Goal: Task Accomplishment & Management: Manage account settings

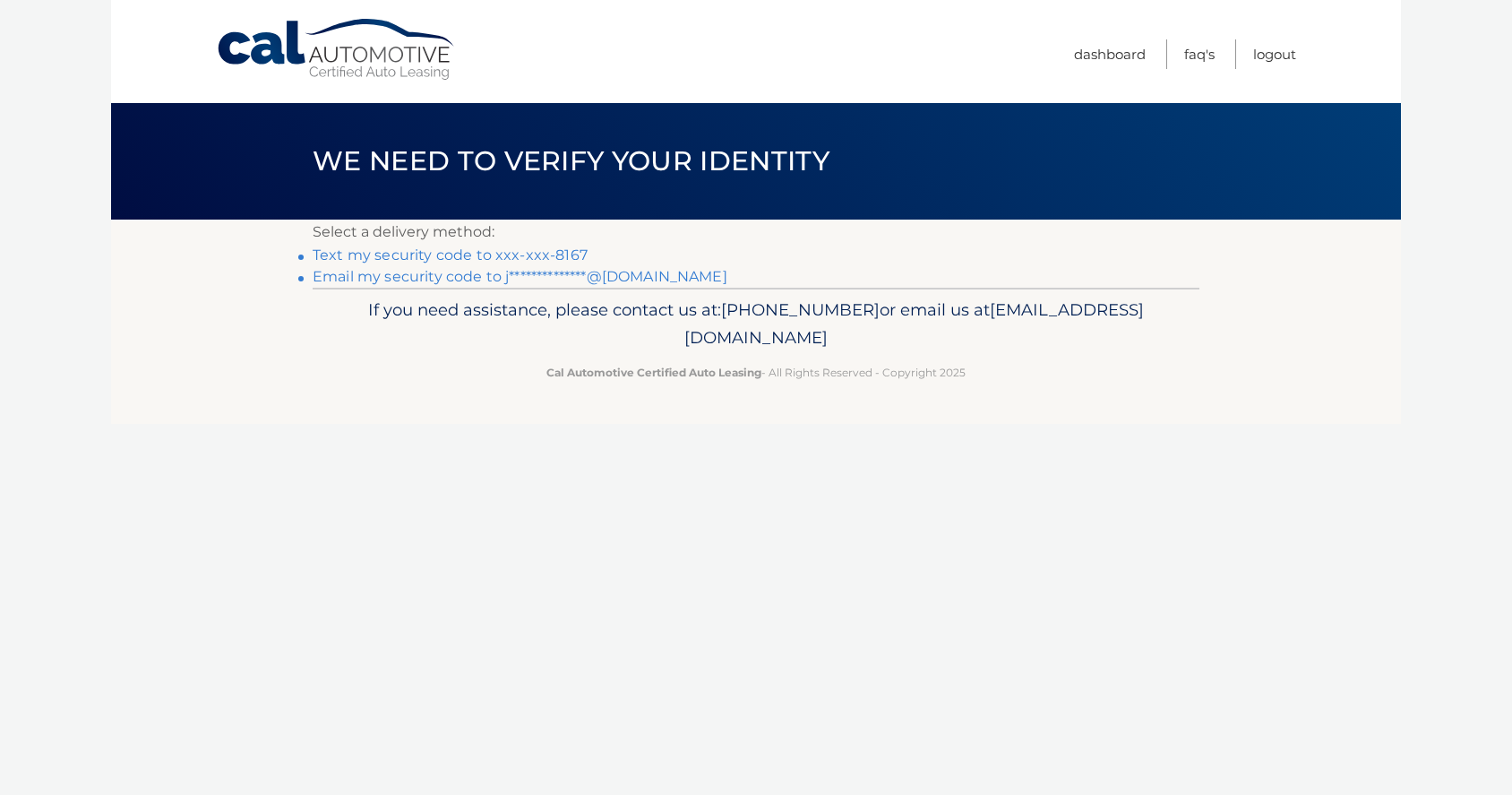
click at [483, 259] on link "Text my security code to xxx-xxx-8167" at bounding box center [449, 255] width 275 height 17
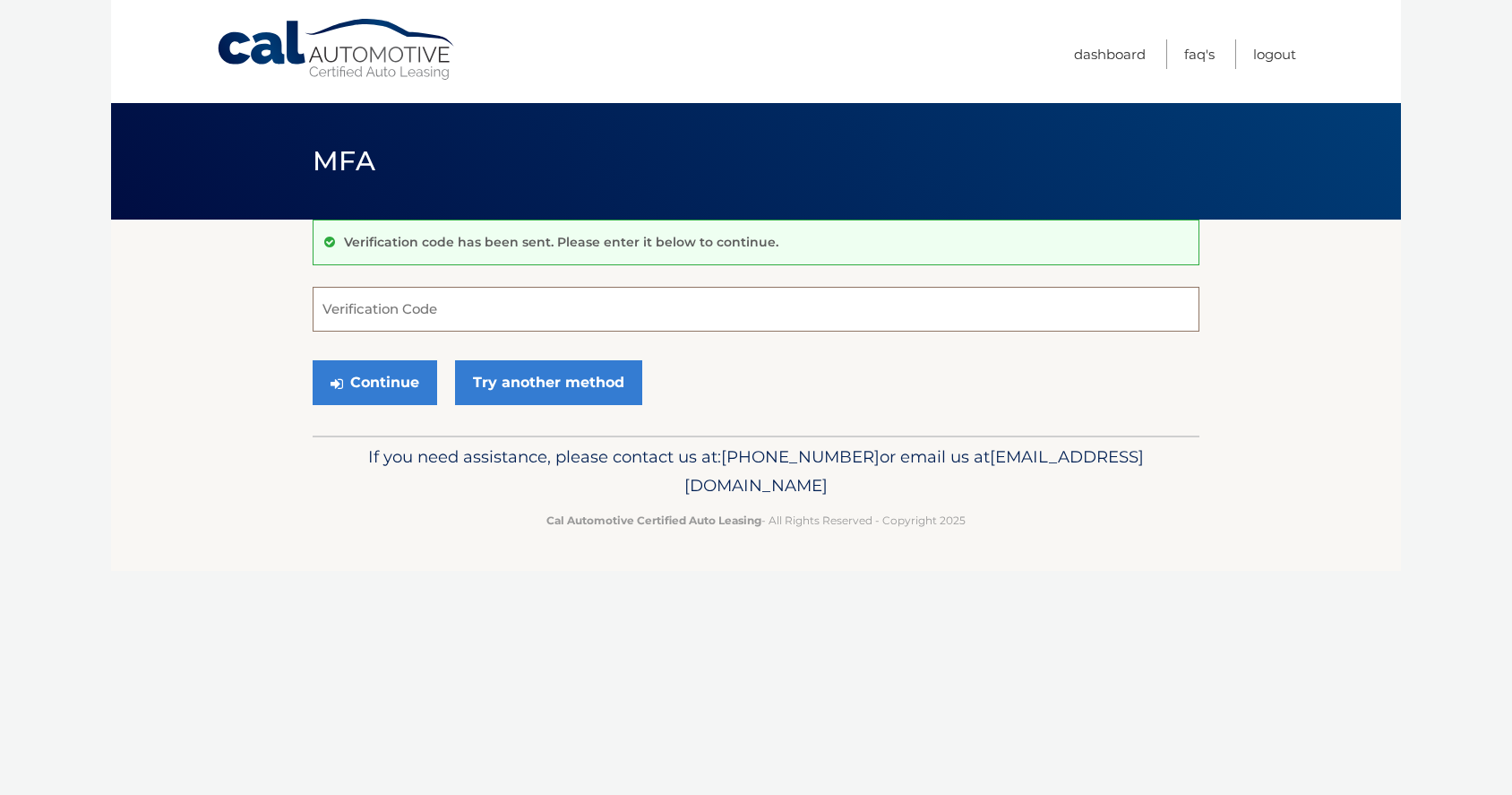
click at [448, 300] on input "Verification Code" at bounding box center [755, 309] width 887 height 44
type input "789645"
click at [360, 376] on button "Continue" at bounding box center [375, 382] width 125 height 44
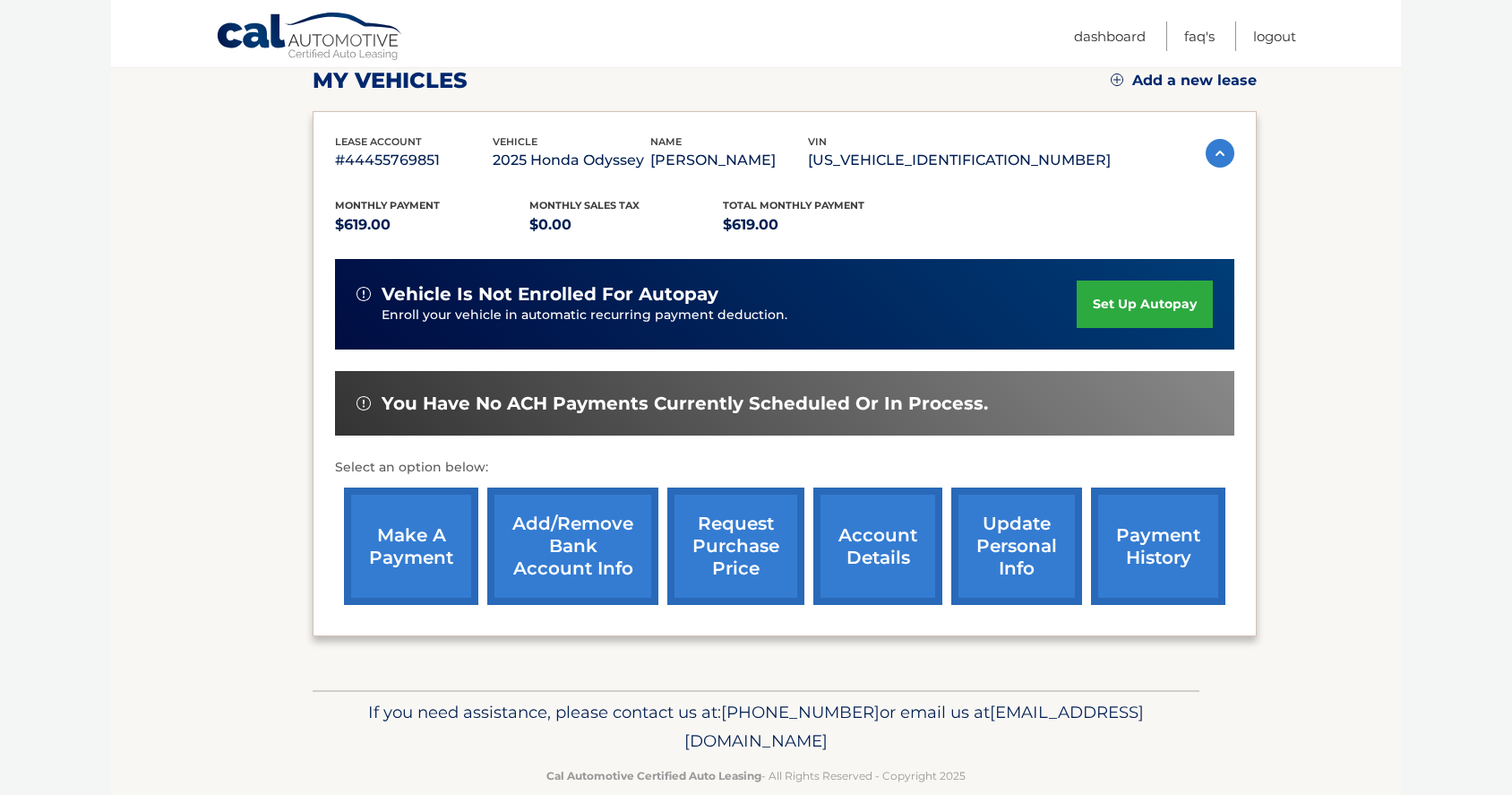
scroll to position [261, 0]
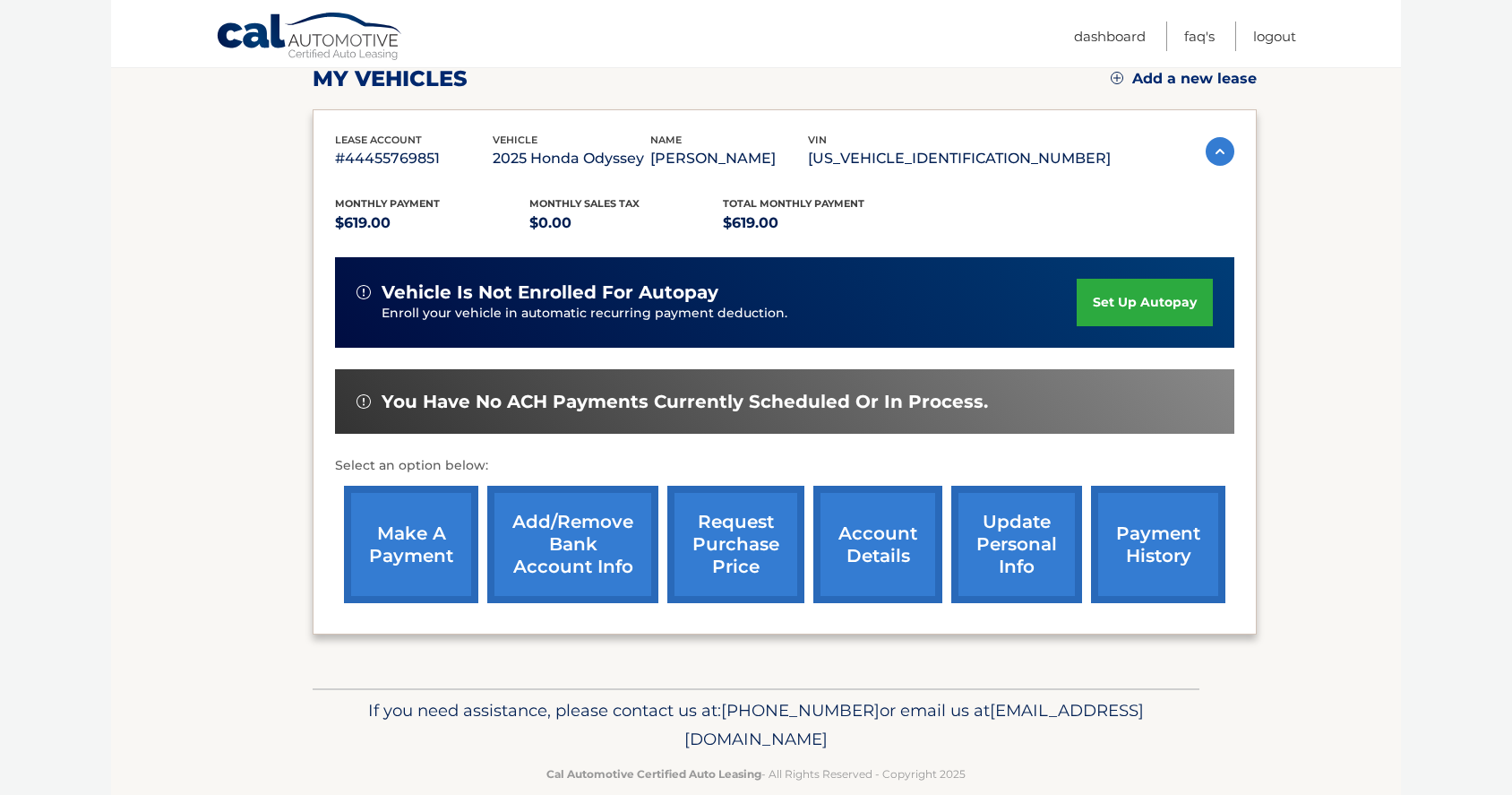
click at [411, 587] on link "make a payment" at bounding box center [412, 544] width 134 height 117
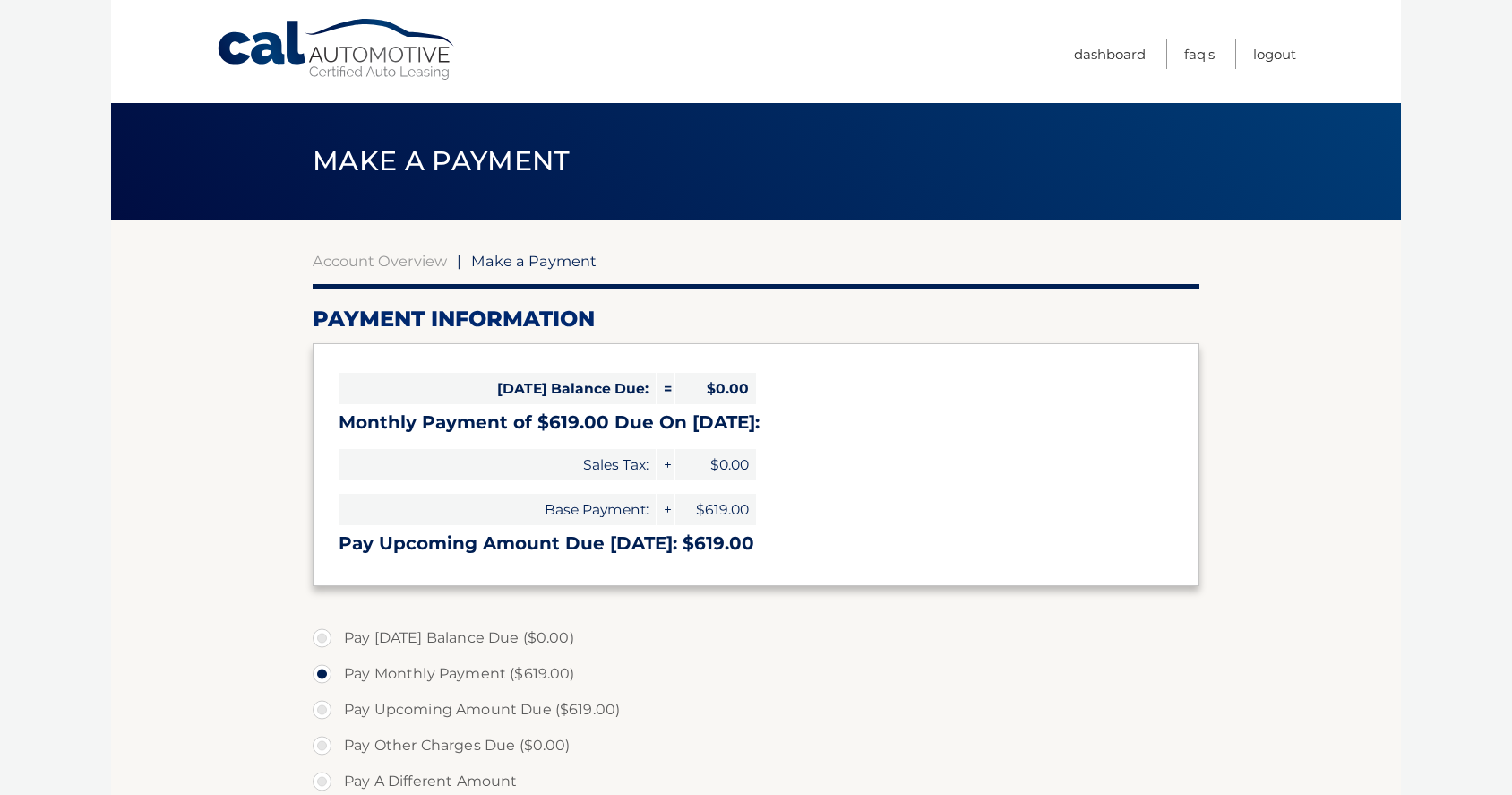
select select "YWM3ZTBhOWQtYjEyNi00NzQxLWFkNDEtNzdlMjAzNTIwZTk3"
